Goal: Check status: Check status

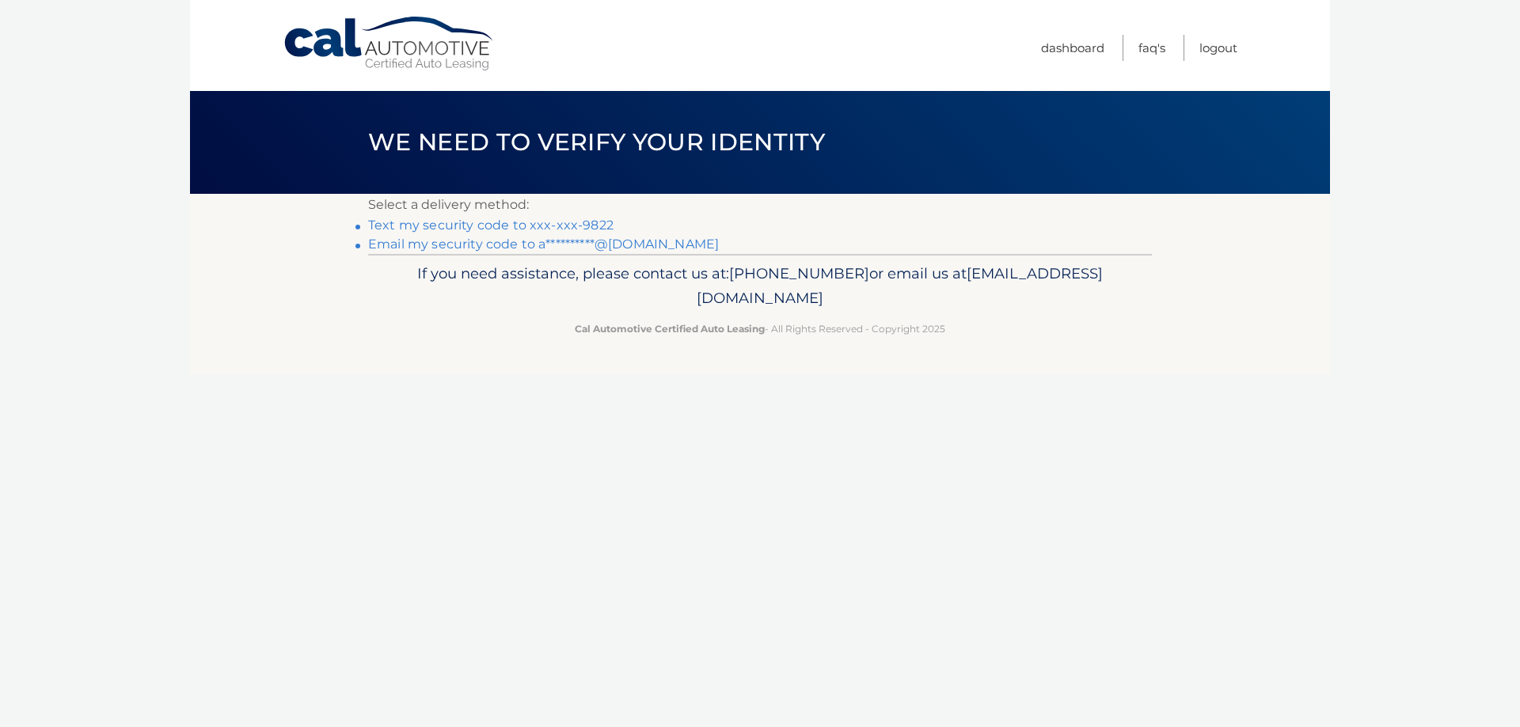
click at [590, 224] on link "Text my security code to xxx-xxx-9822" at bounding box center [490, 225] width 245 height 15
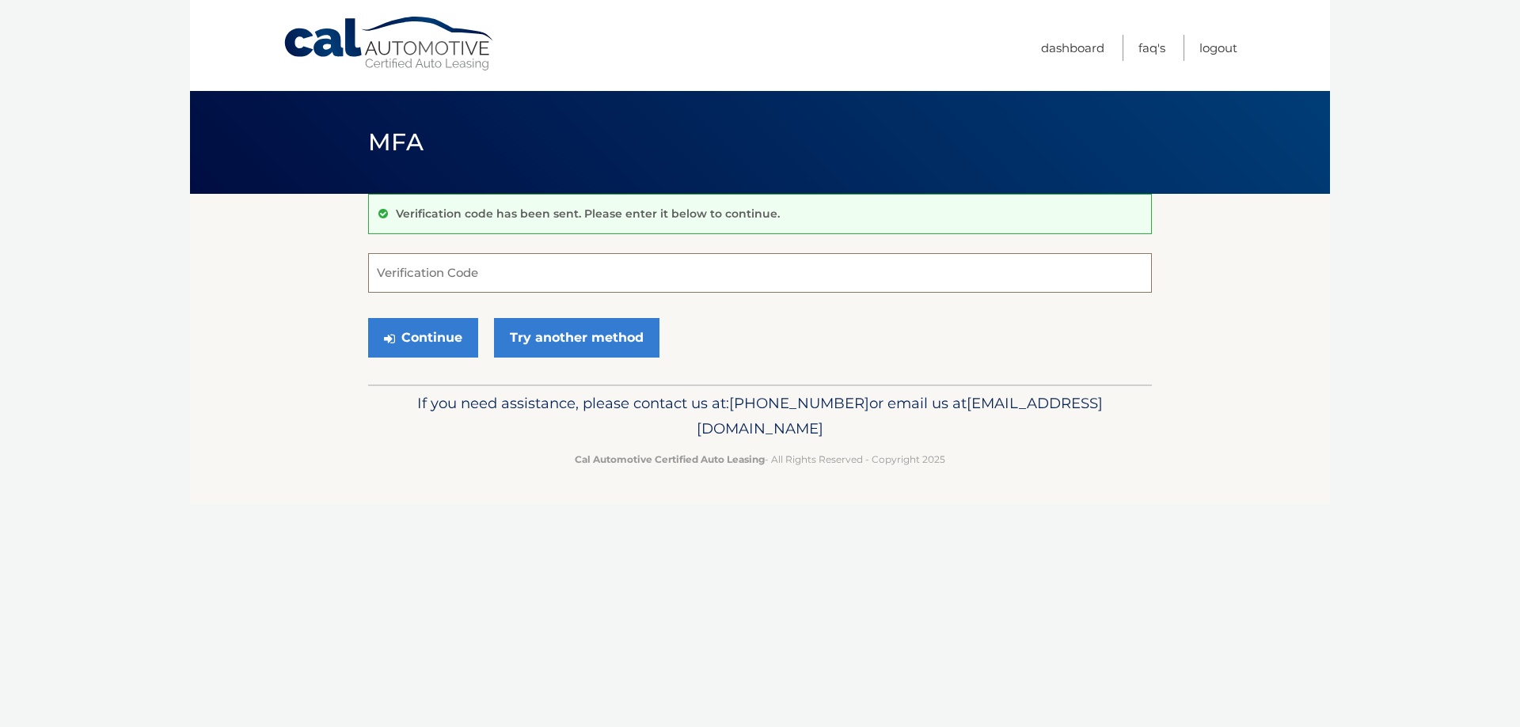
click at [610, 275] on input "Verification Code" at bounding box center [760, 273] width 784 height 40
type input "711029"
click at [408, 334] on button "Continue" at bounding box center [423, 338] width 110 height 40
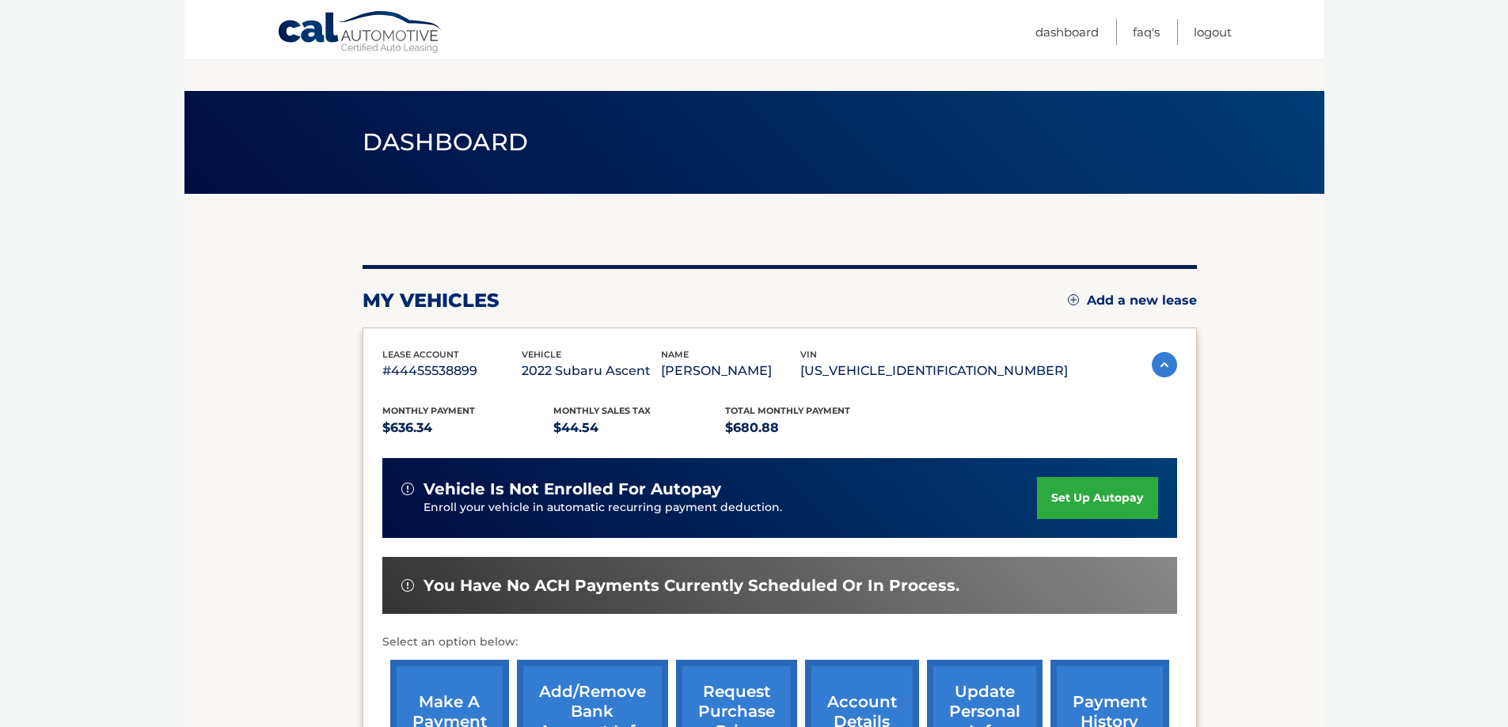
scroll to position [232, 0]
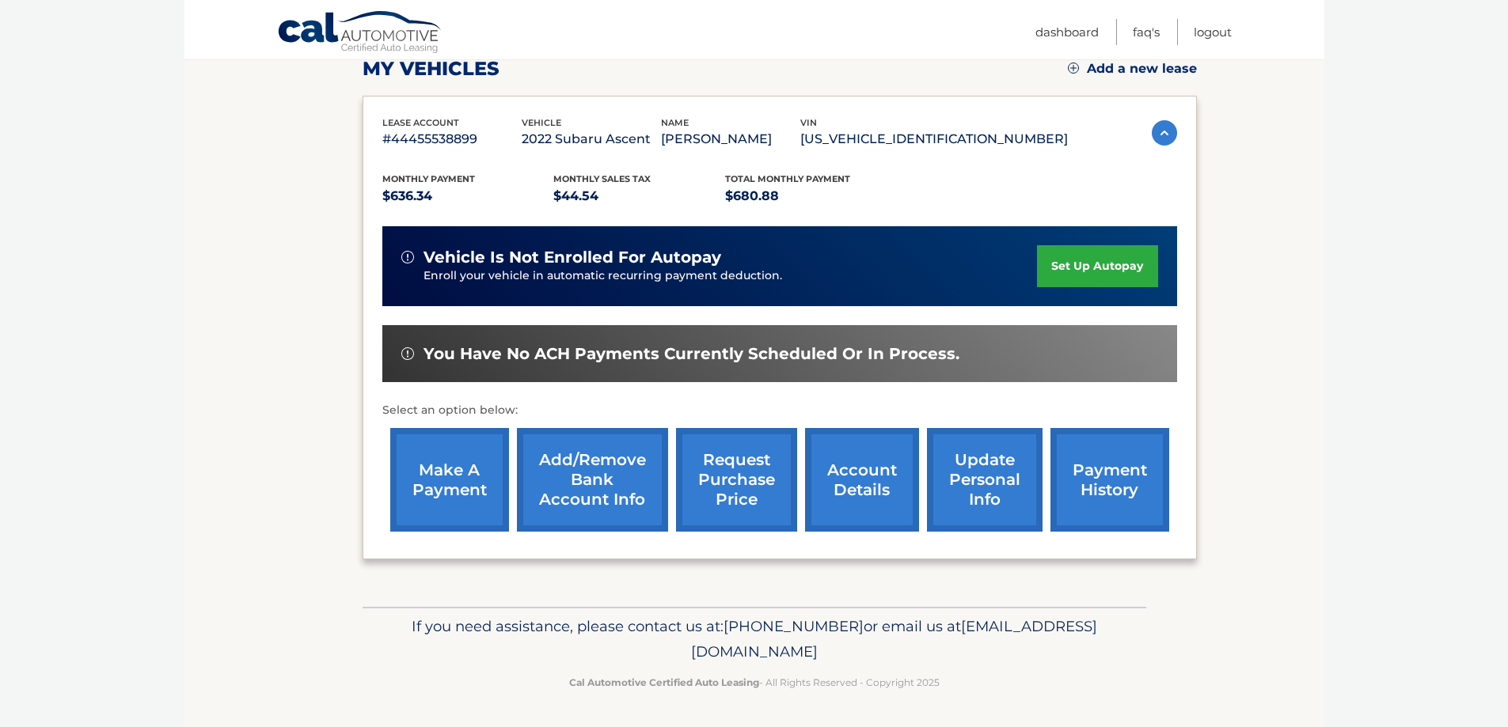
click at [731, 484] on link "request purchase price" at bounding box center [736, 480] width 121 height 104
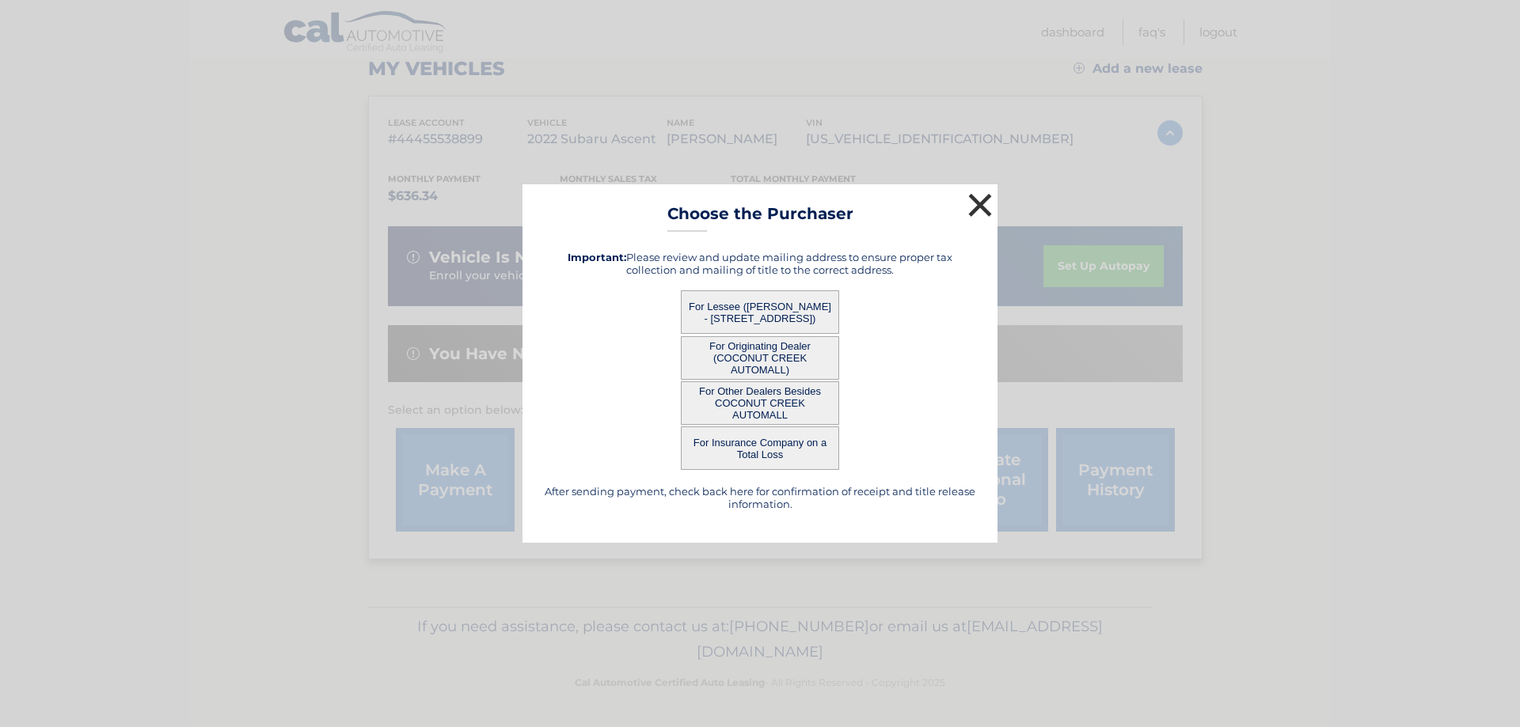
click at [980, 206] on button "×" at bounding box center [980, 205] width 32 height 32
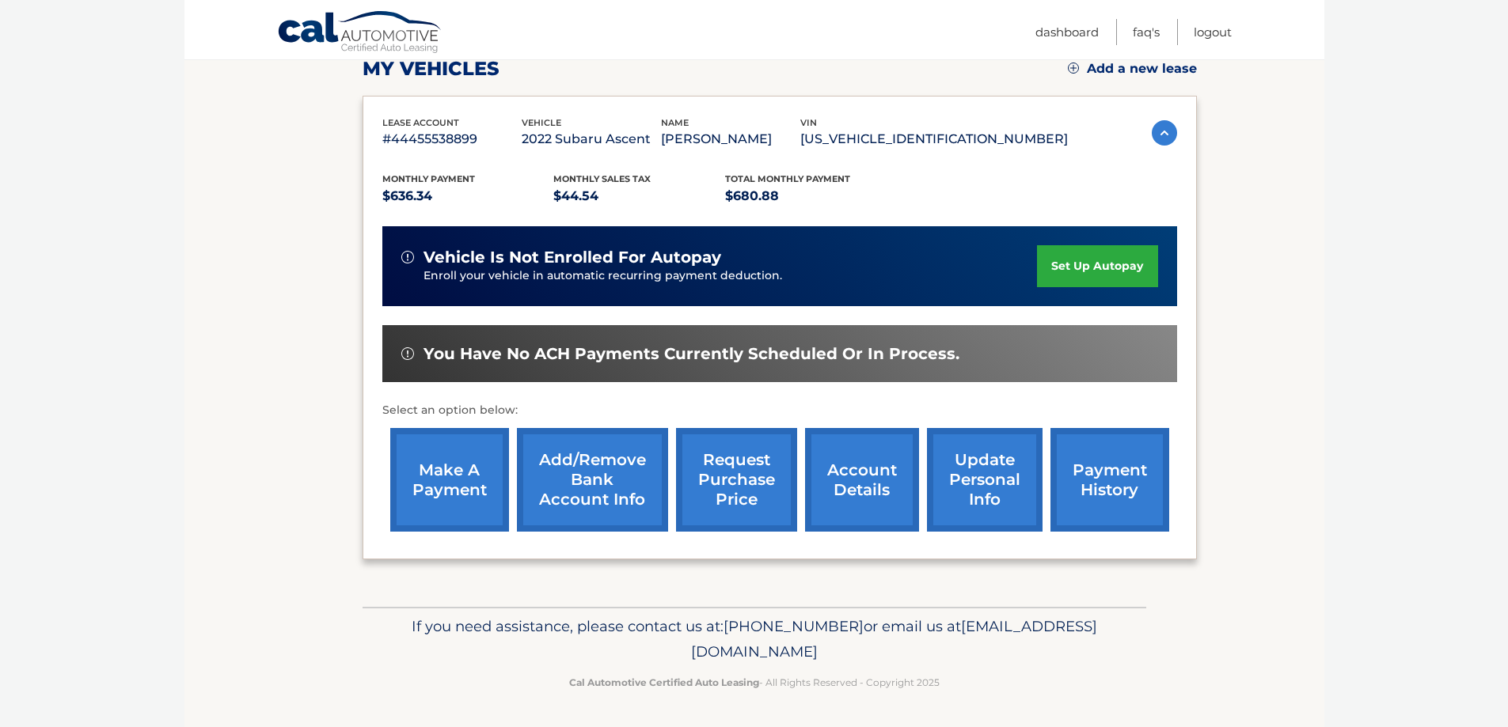
click at [854, 488] on link "account details" at bounding box center [862, 480] width 114 height 104
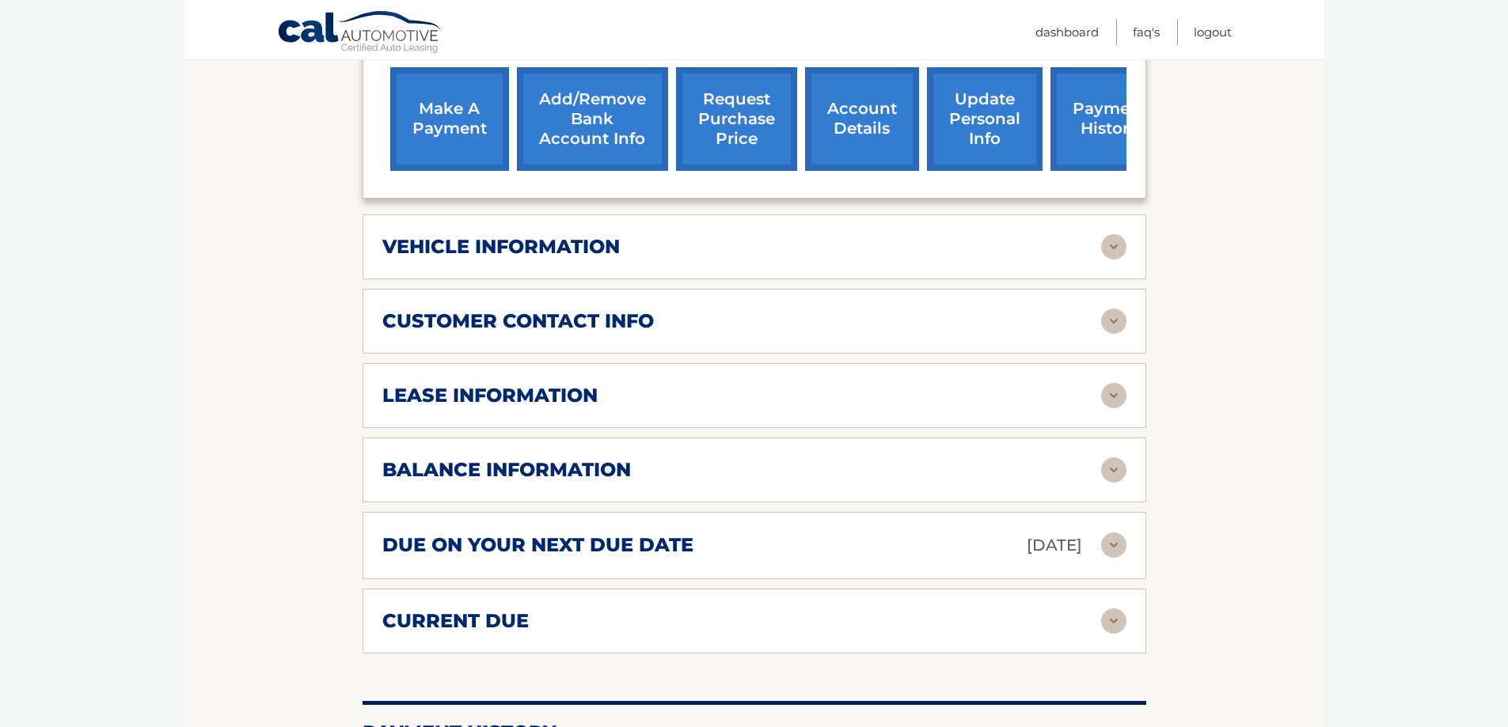
scroll to position [1000, 0]
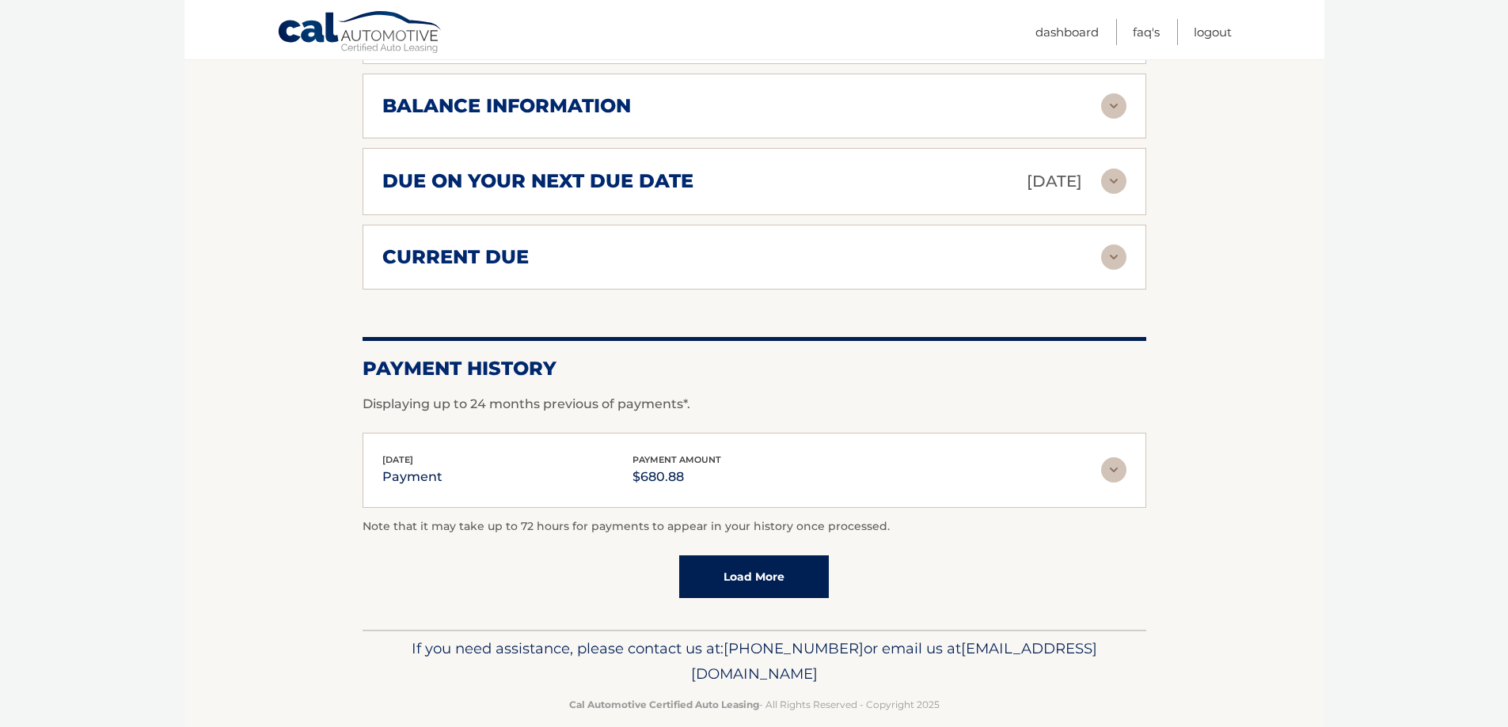
click at [1122, 245] on img at bounding box center [1113, 257] width 25 height 25
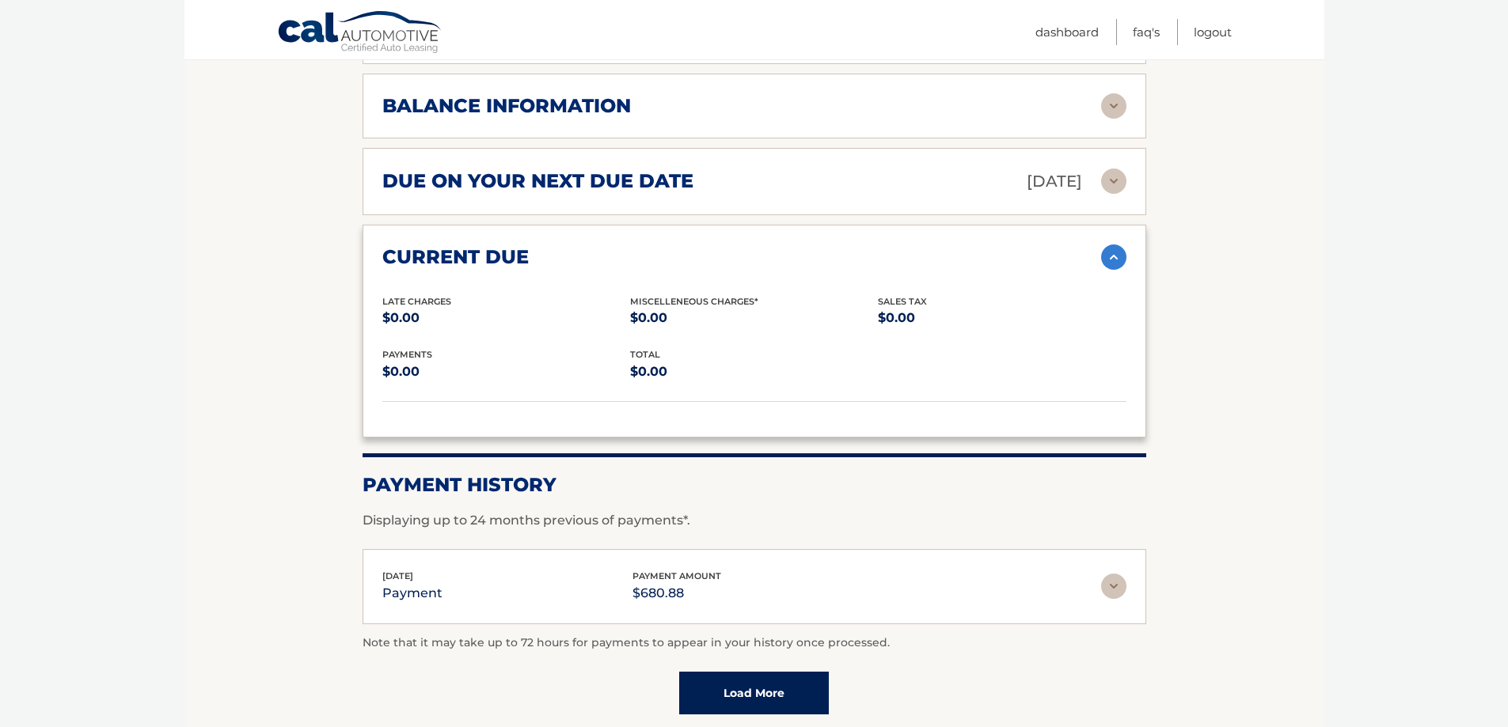
scroll to position [364, 0]
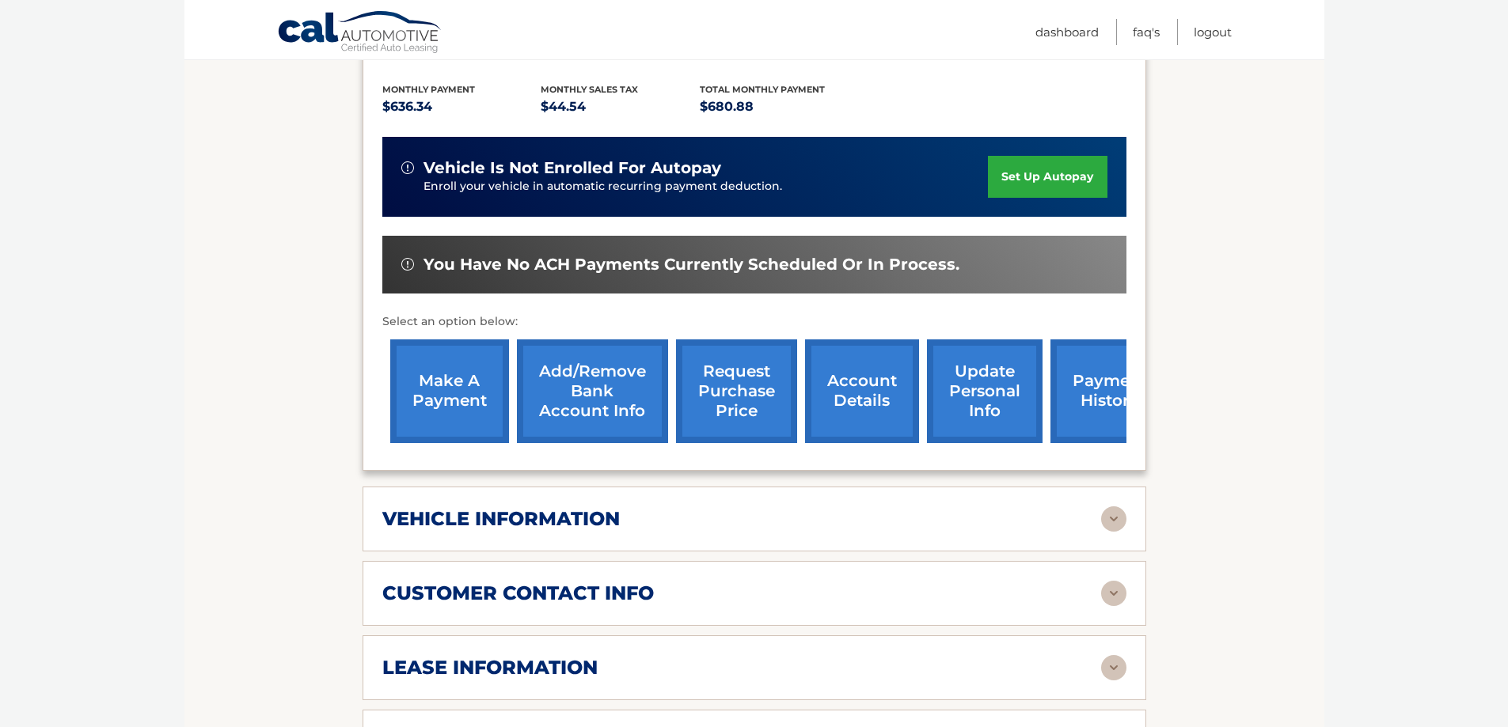
click at [1113, 655] on img at bounding box center [1113, 667] width 25 height 25
click at [1106, 581] on img at bounding box center [1113, 593] width 25 height 25
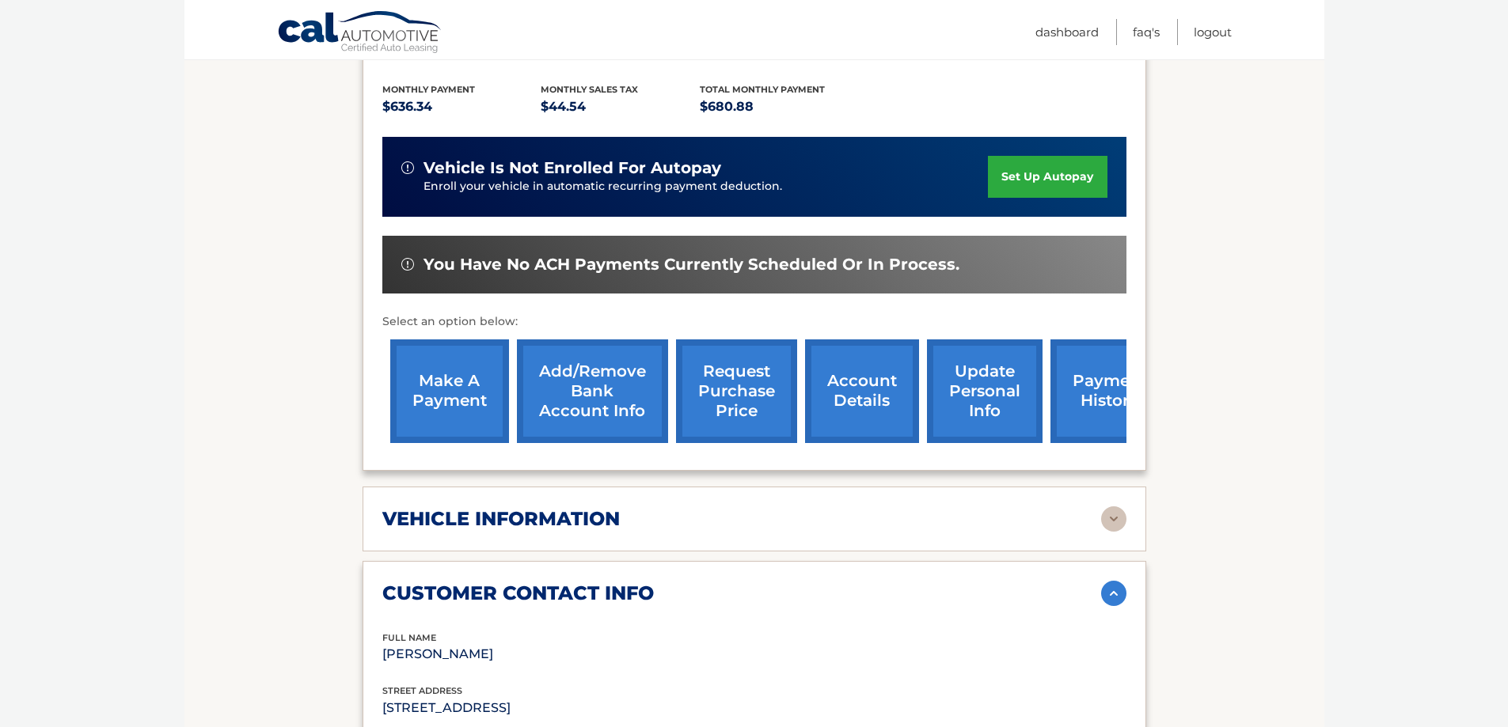
click at [1110, 581] on img at bounding box center [1113, 593] width 25 height 25
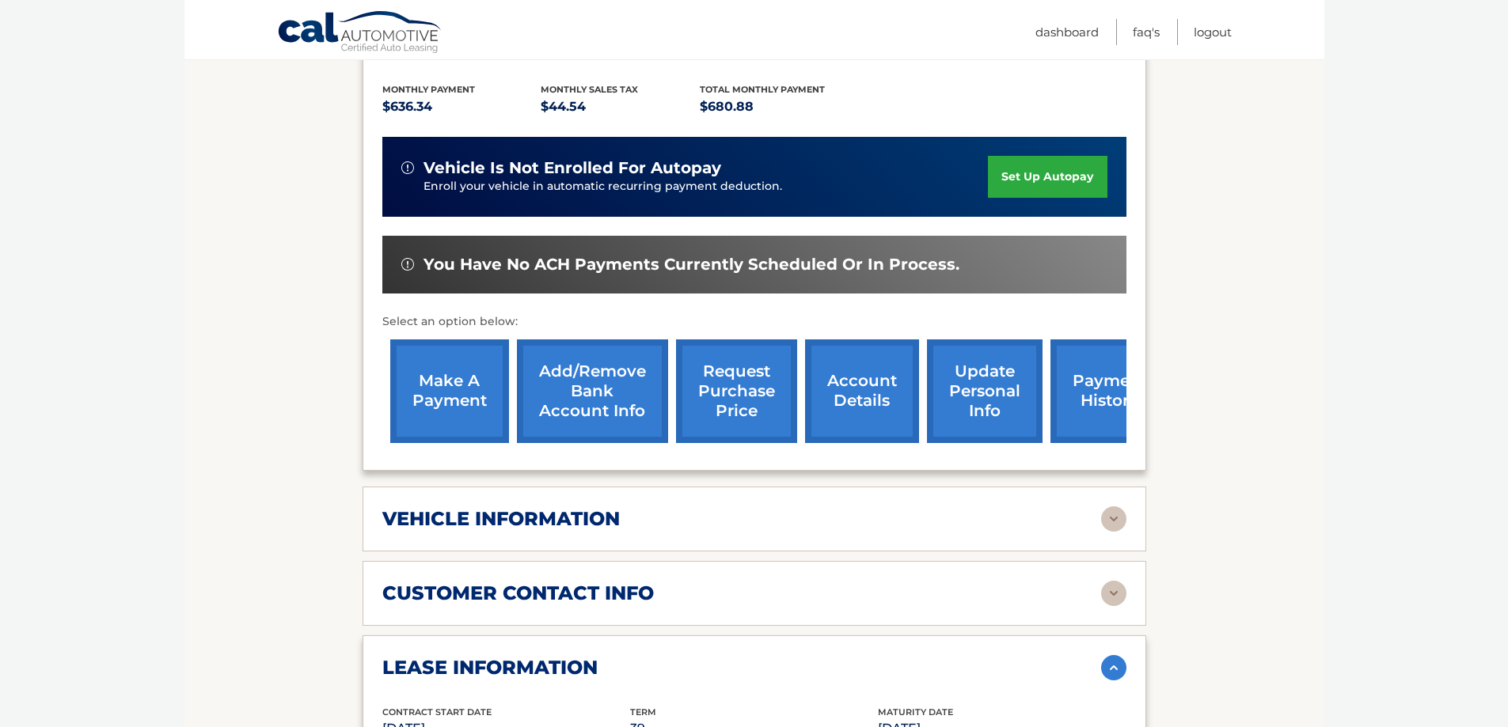
scroll to position [1000, 0]
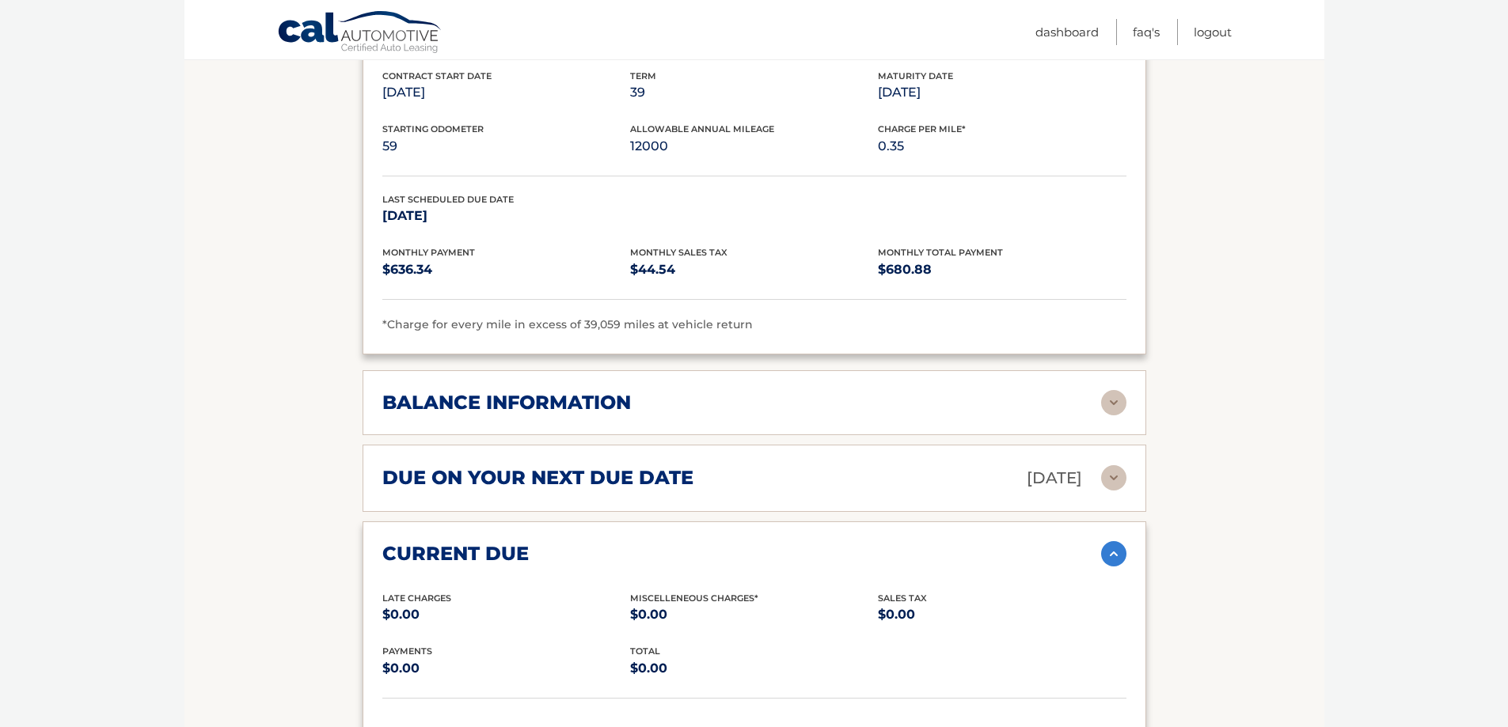
click at [416, 391] on h2 "balance information" at bounding box center [506, 403] width 249 height 24
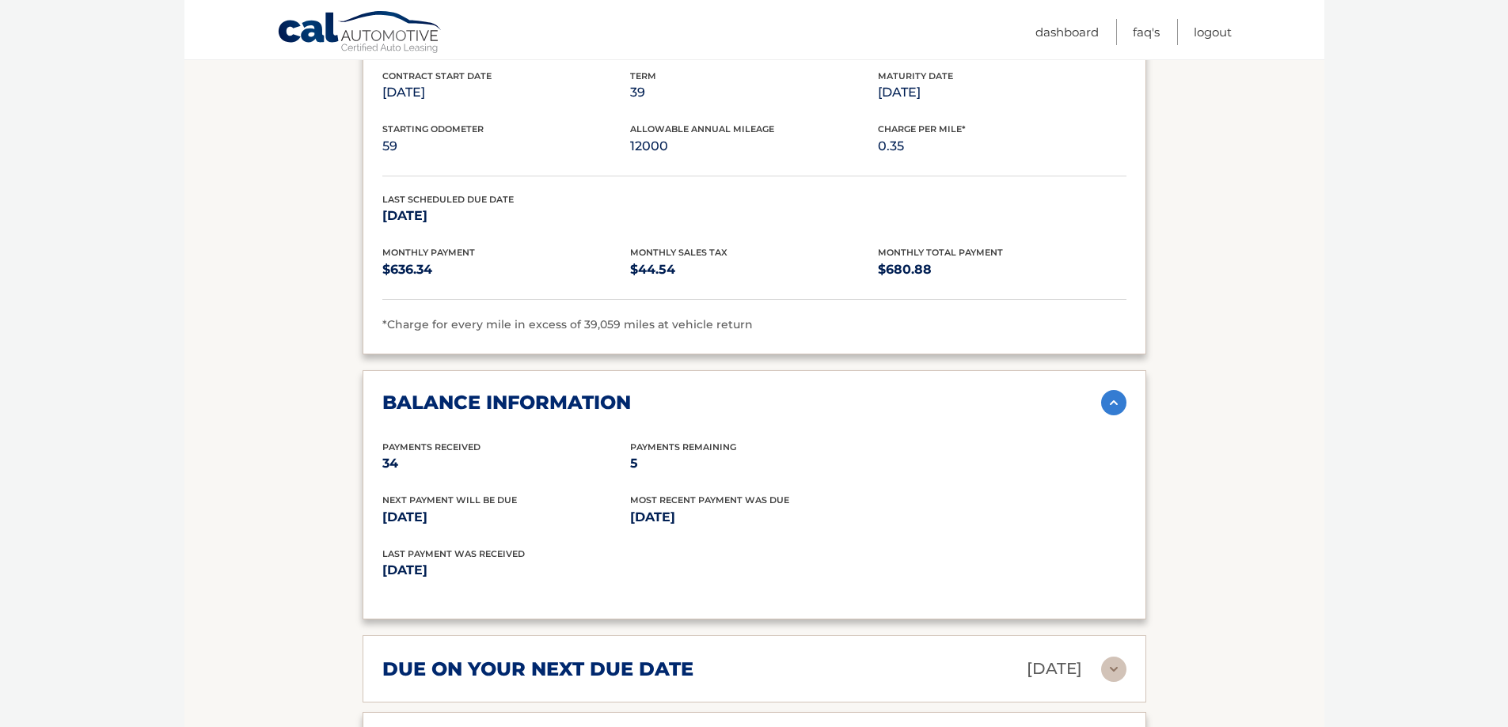
scroll to position [1605, 0]
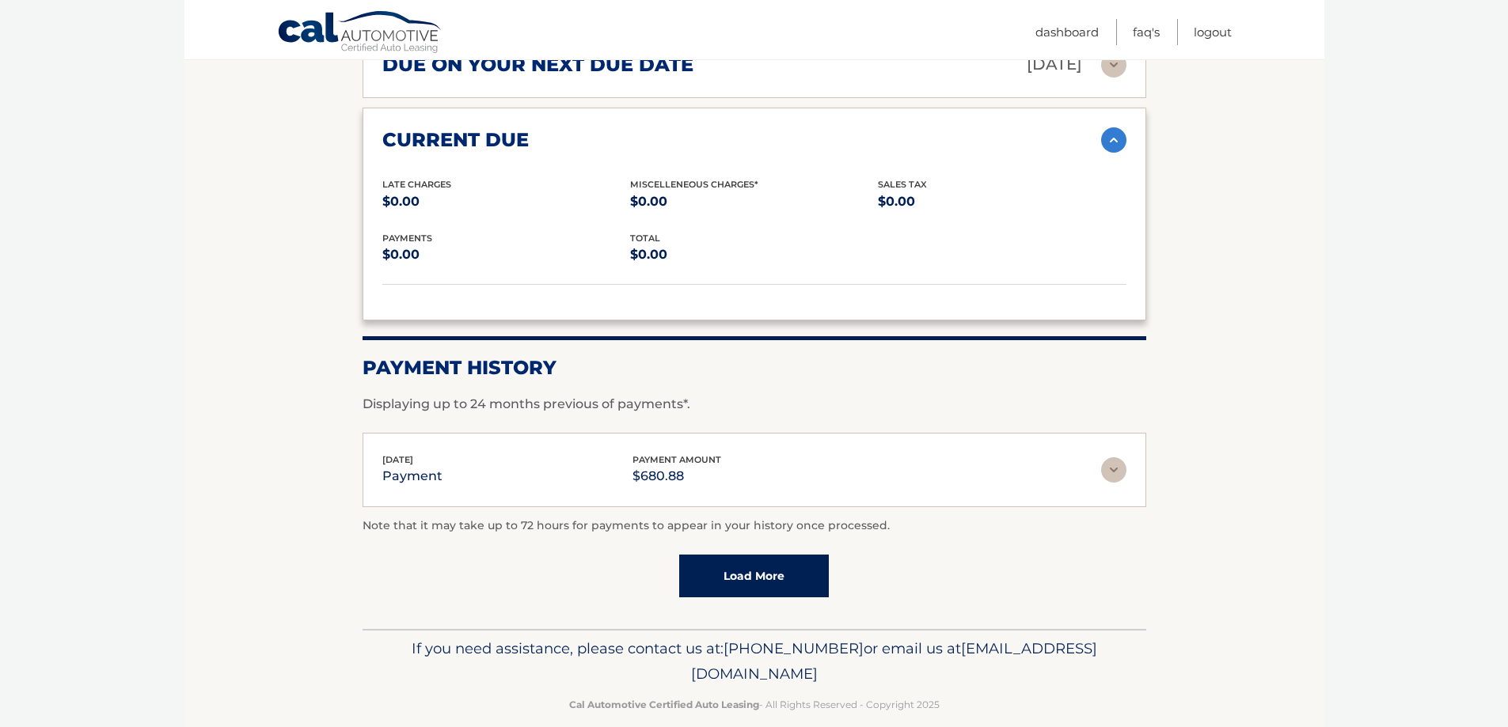
click at [1113, 127] on img at bounding box center [1113, 139] width 25 height 25
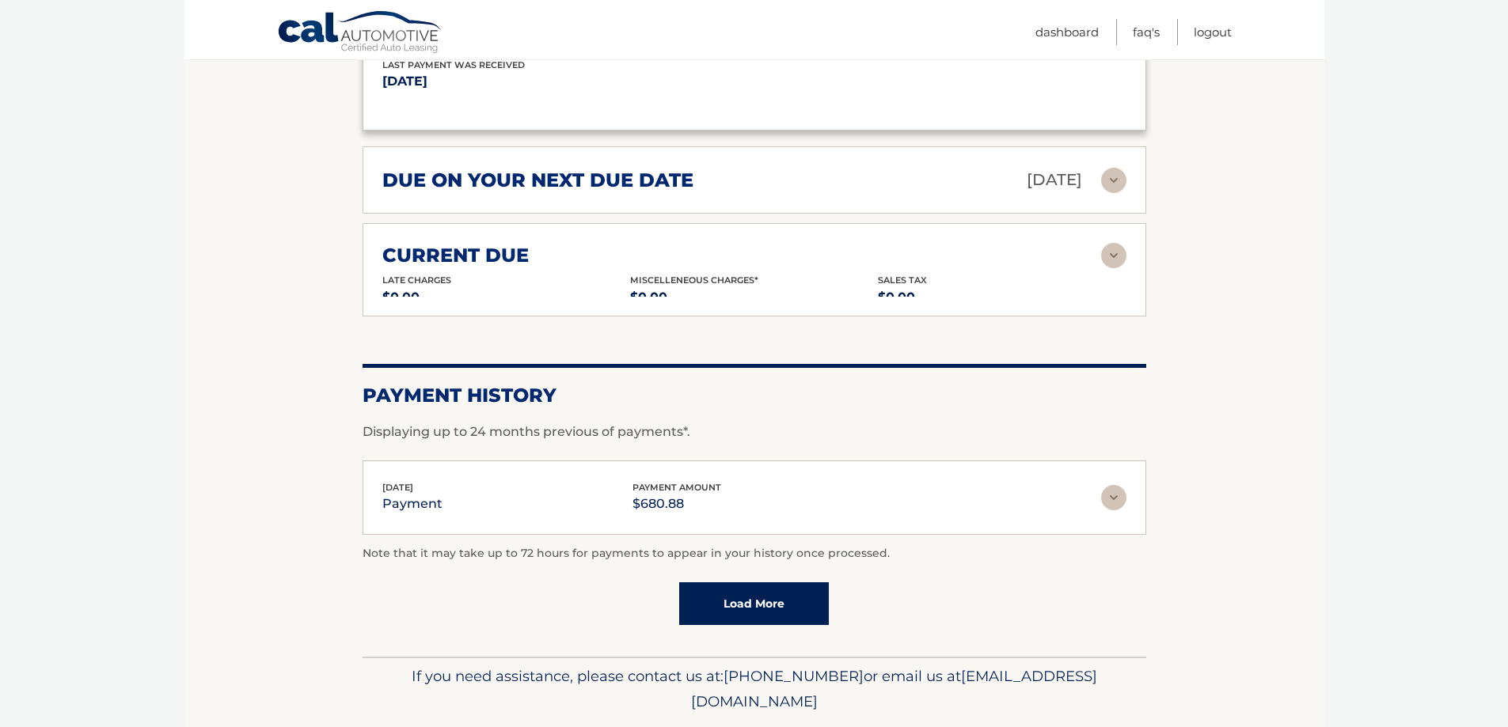
scroll to position [1489, 0]
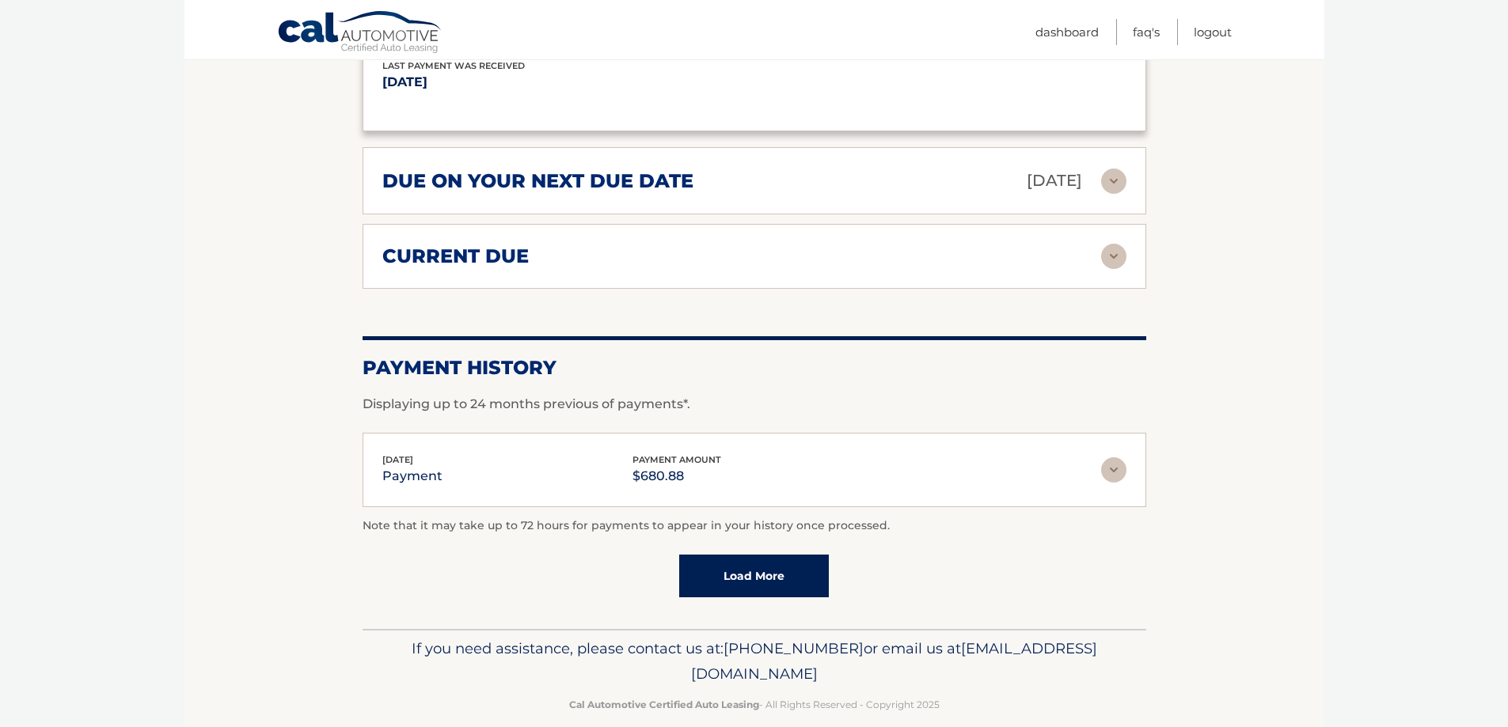
click at [1119, 169] on img at bounding box center [1113, 181] width 25 height 25
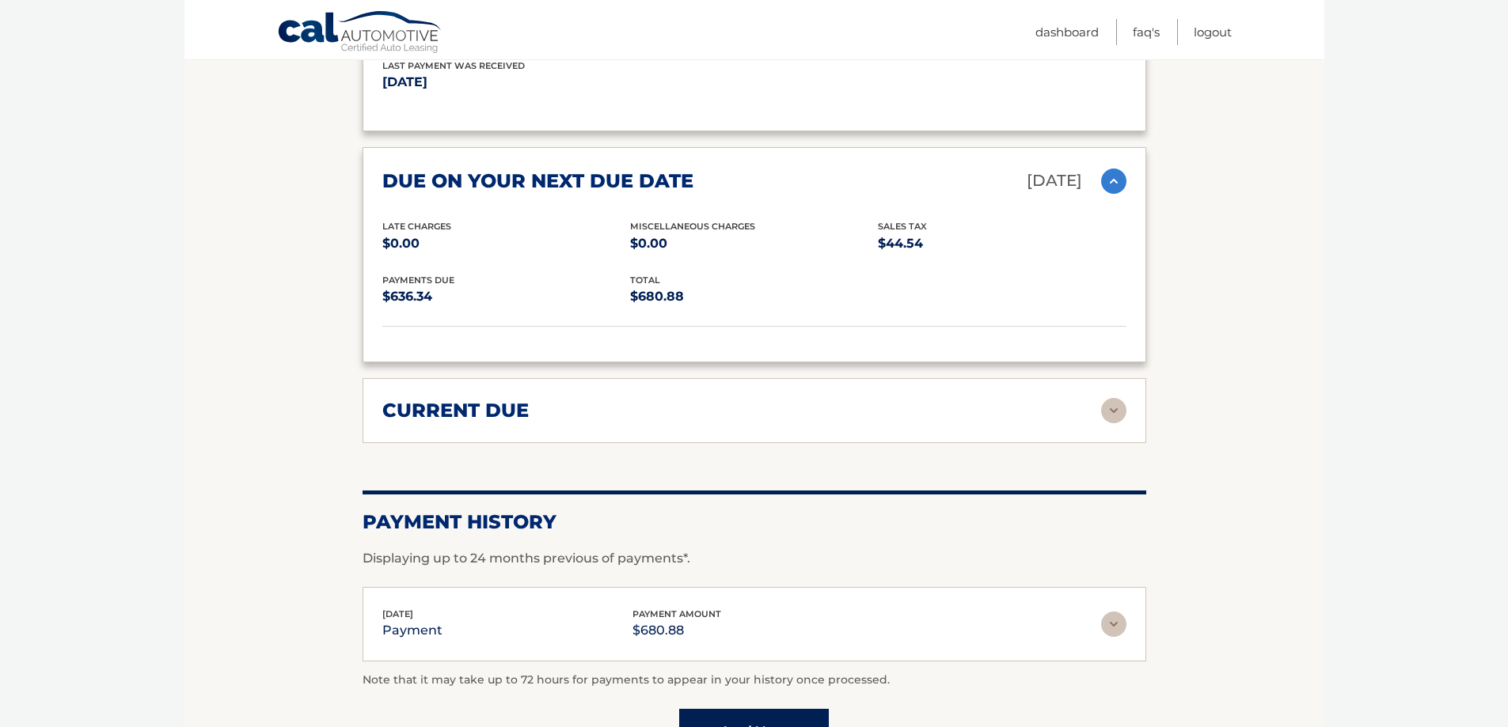
click at [1119, 169] on img at bounding box center [1113, 181] width 25 height 25
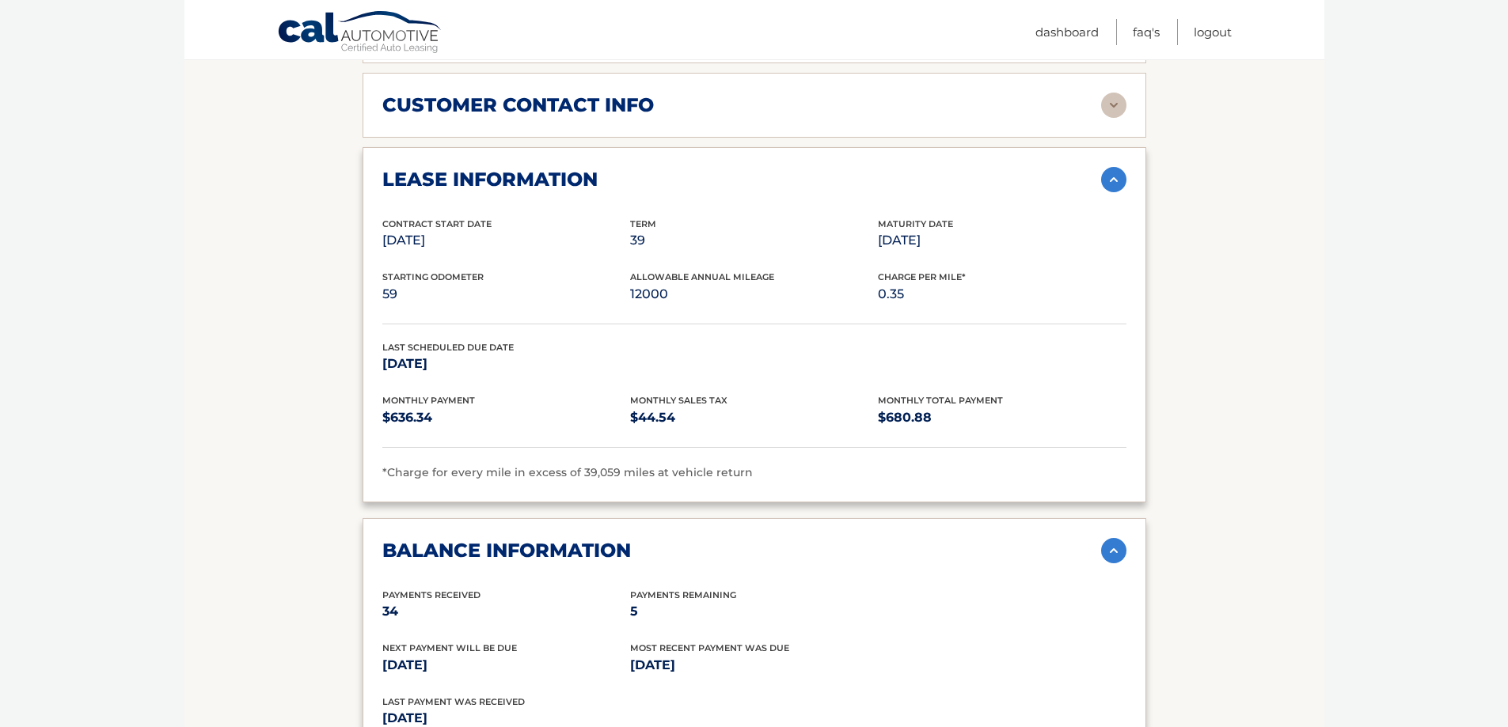
scroll to position [216, 0]
